Goal: Navigation & Orientation: Understand site structure

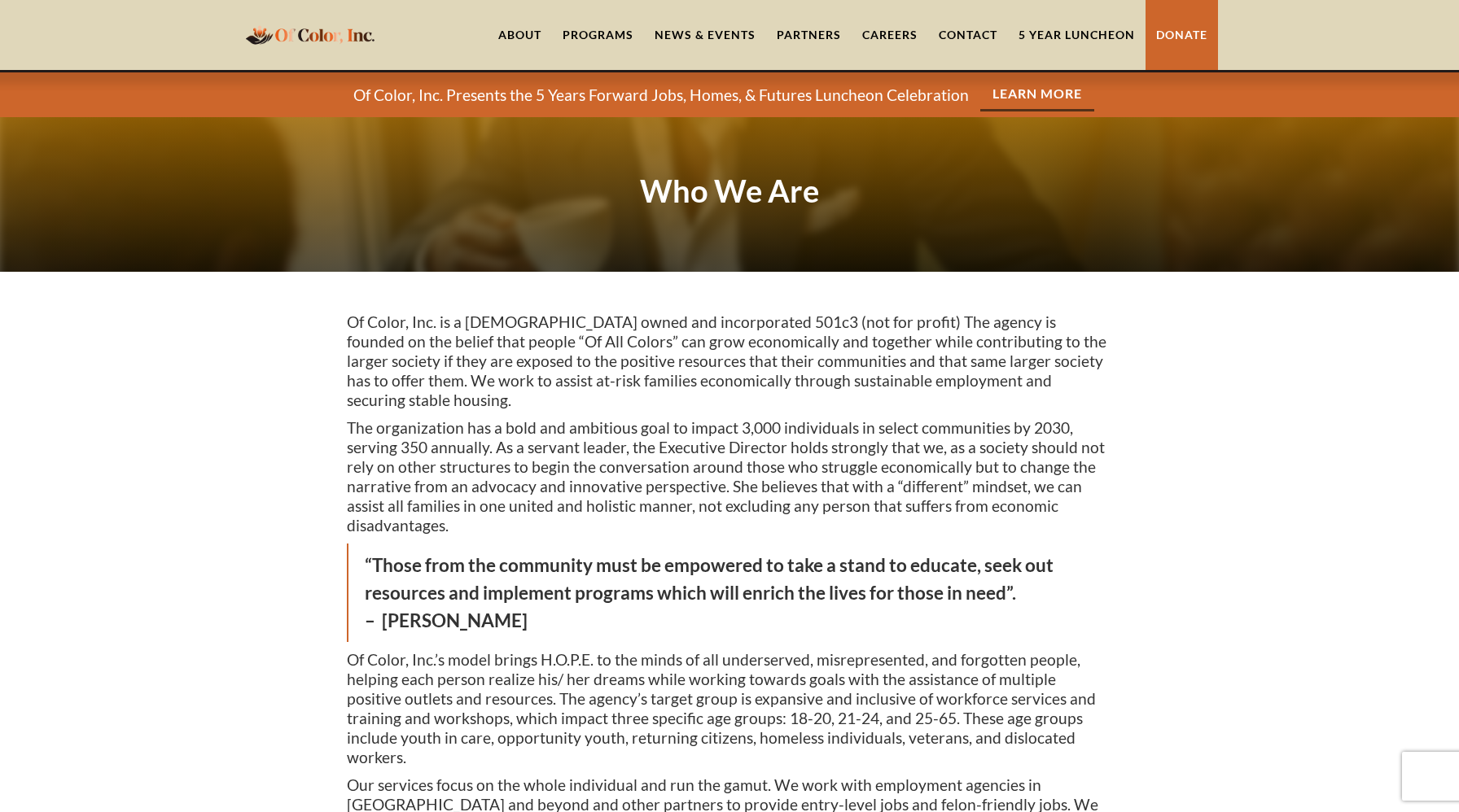
click at [303, 41] on img "home" at bounding box center [310, 35] width 138 height 32
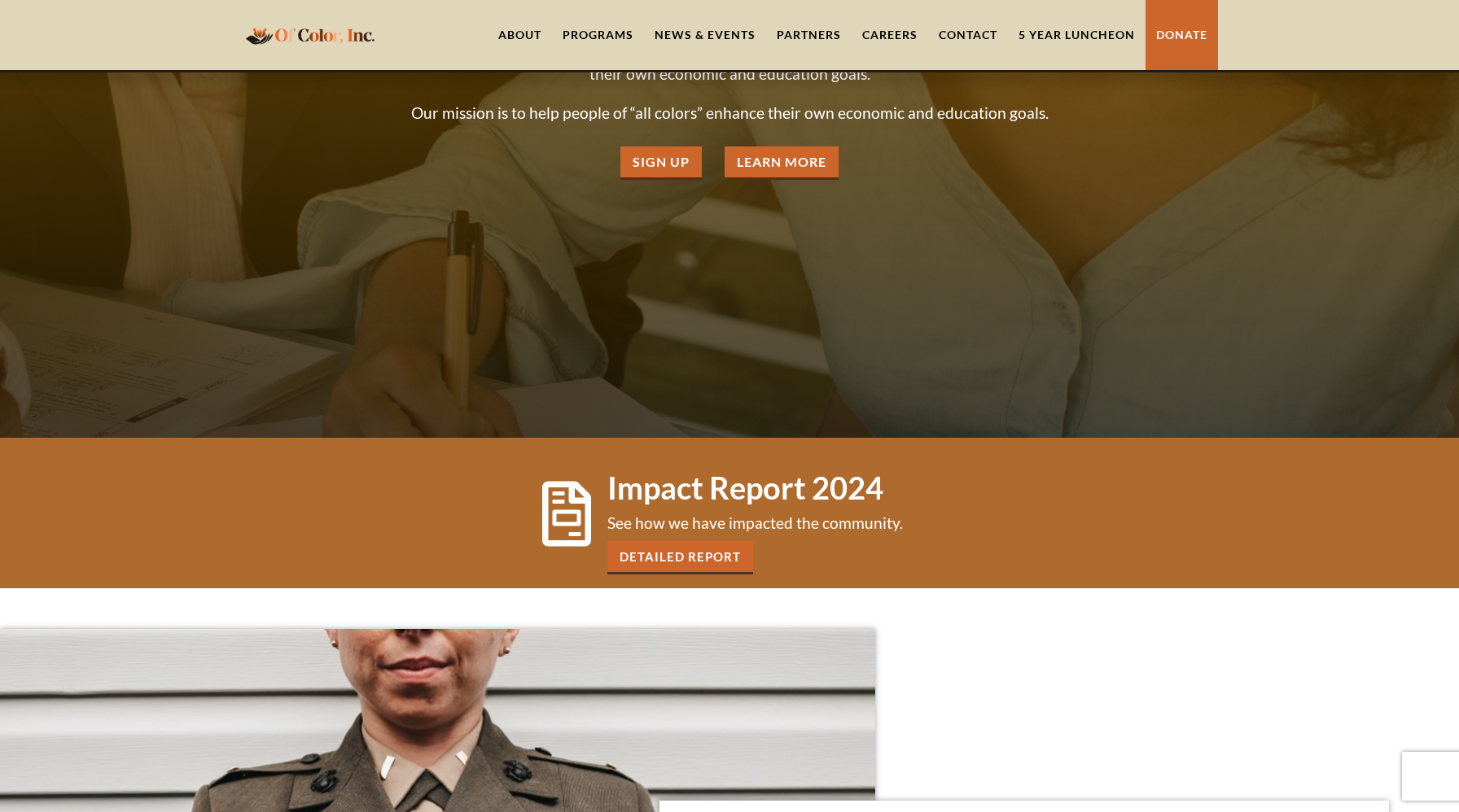
scroll to position [482, 0]
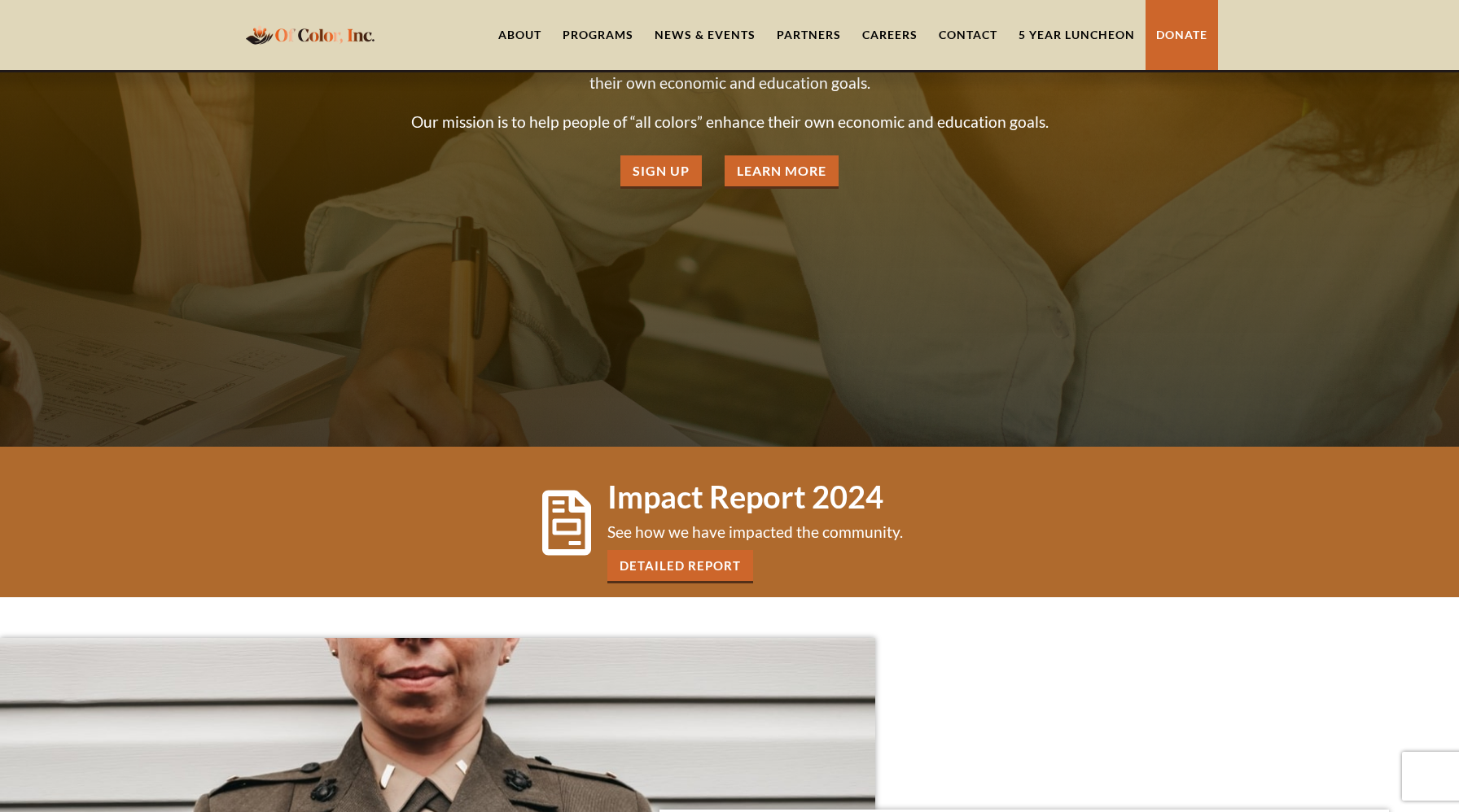
click at [966, 33] on link "Contact" at bounding box center [967, 35] width 80 height 70
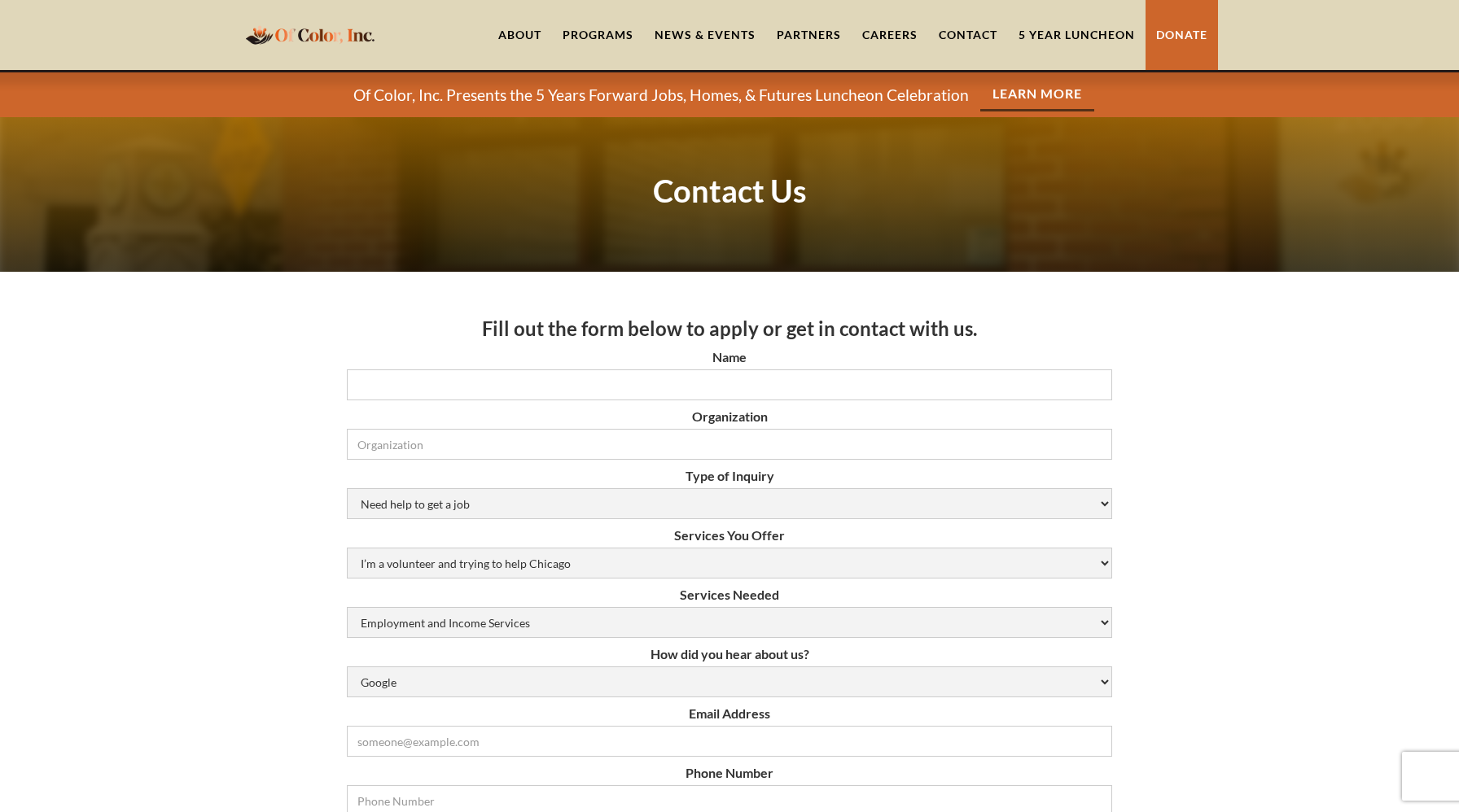
click at [600, 30] on div "Programs" at bounding box center [598, 35] width 71 height 16
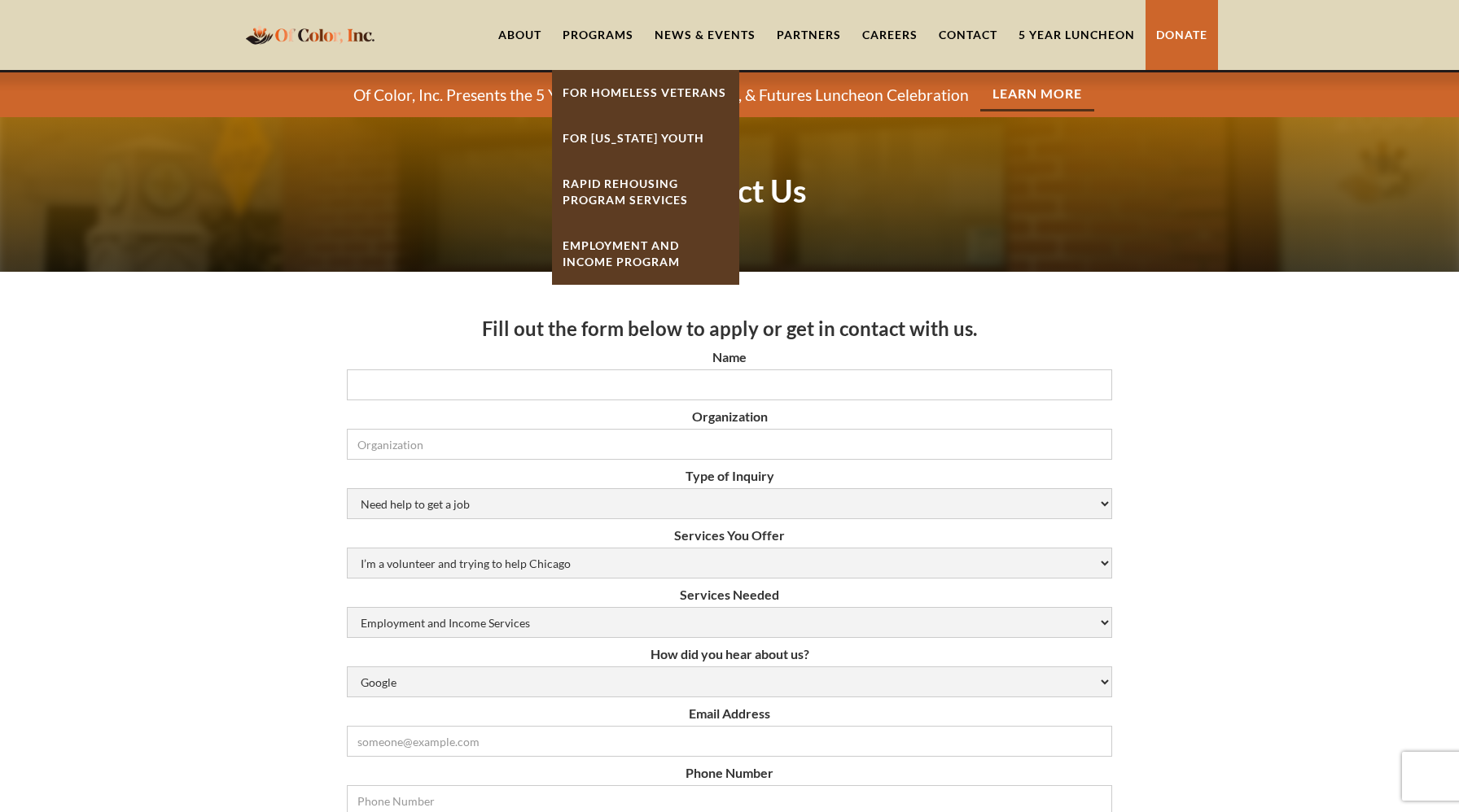
click at [524, 35] on link "About" at bounding box center [519, 35] width 64 height 70
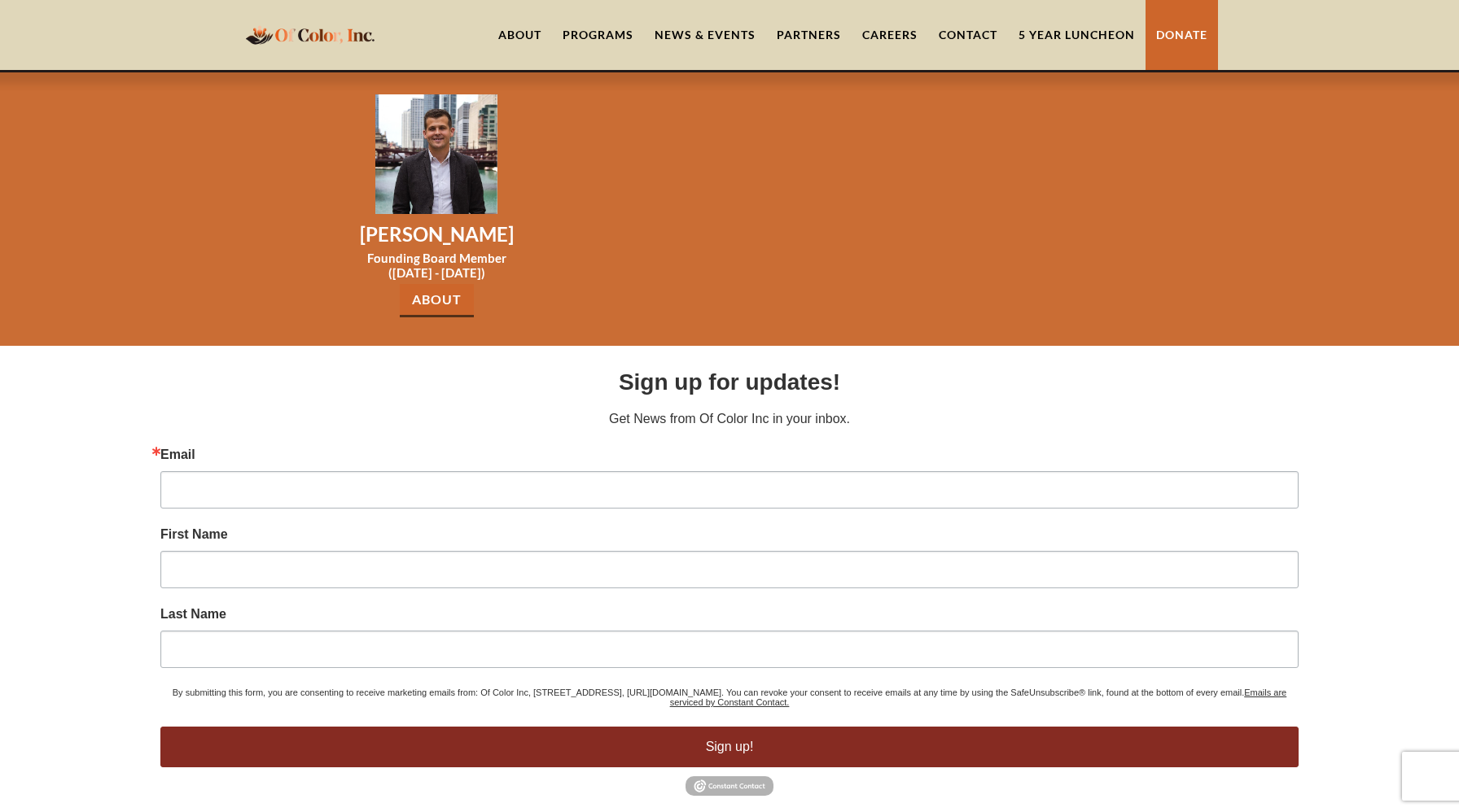
scroll to position [3084, 0]
